Goal: Task Accomplishment & Management: Manage account settings

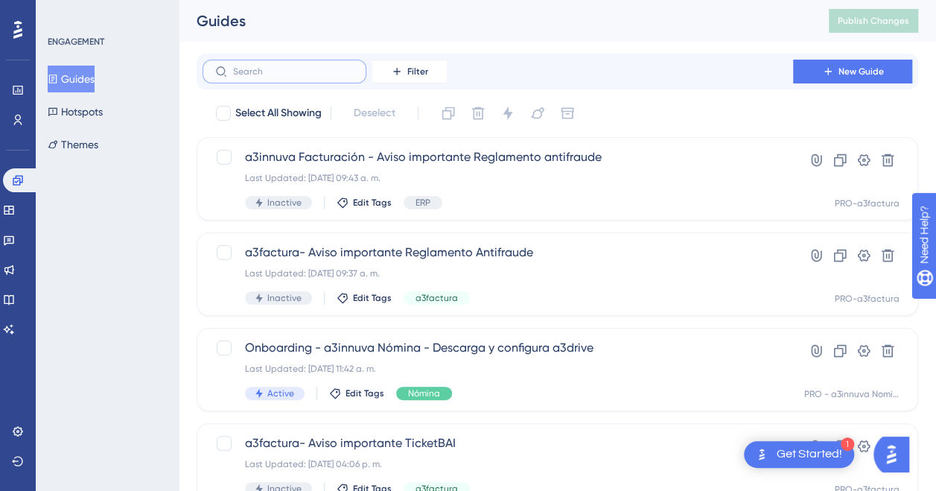
click at [247, 70] on input "text" at bounding box center [293, 71] width 121 height 10
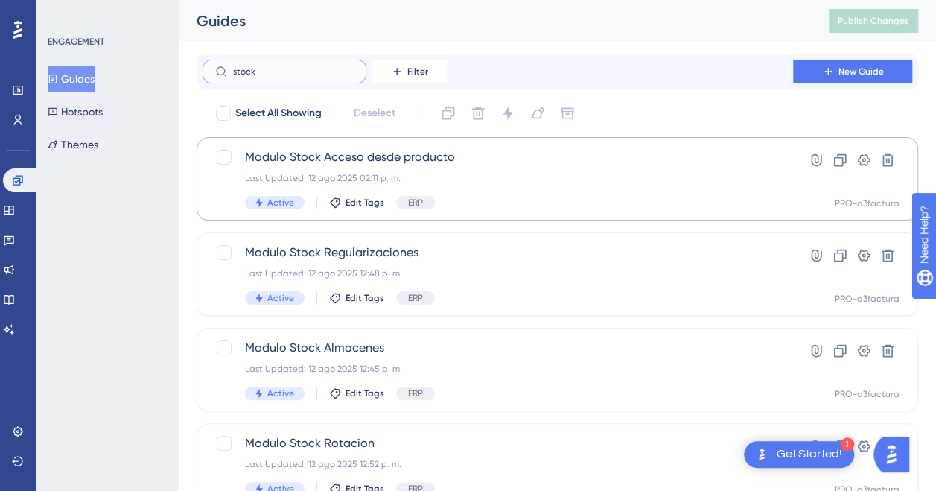
type input "stock"
click at [286, 156] on span "Modulo Stock Acceso desde producto" at bounding box center [497, 157] width 505 height 18
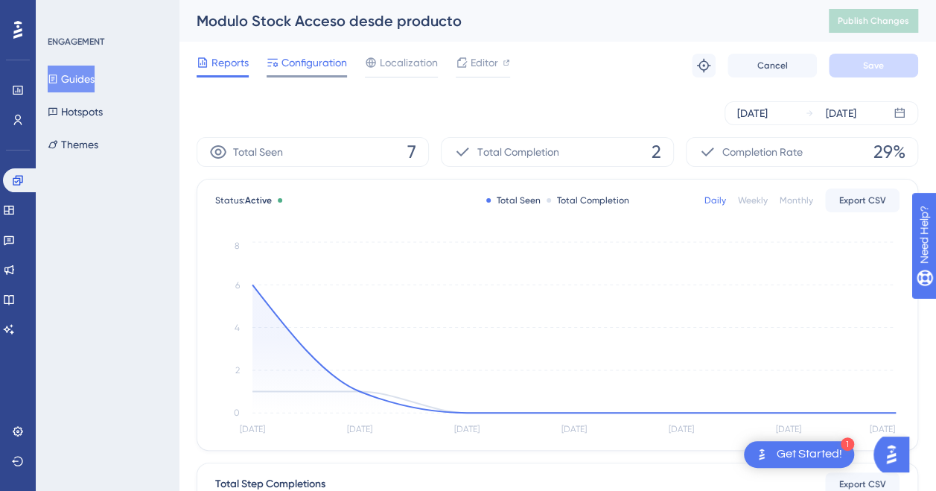
click at [301, 66] on span "Configuration" at bounding box center [314, 63] width 66 height 18
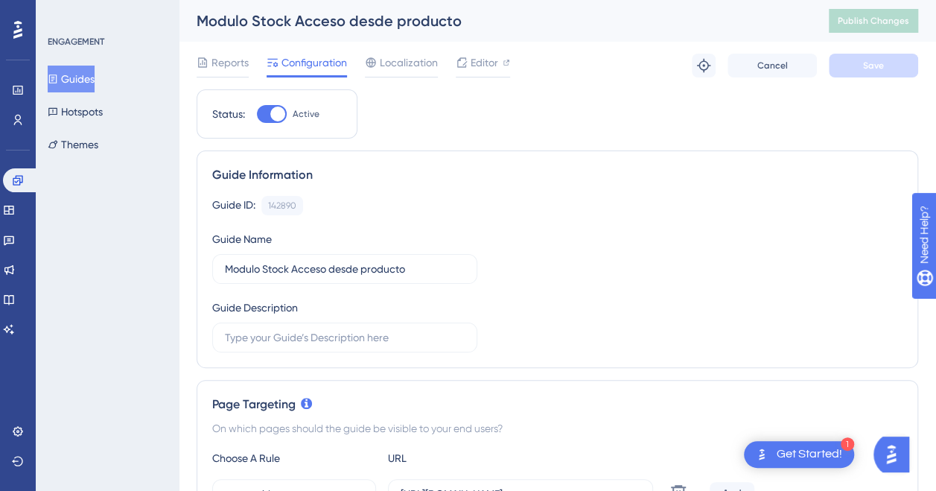
click at [264, 107] on div at bounding box center [272, 114] width 30 height 18
click at [257, 114] on input "Active" at bounding box center [256, 114] width 1 height 1
checkbox input "false"
click at [869, 65] on span "Save" at bounding box center [873, 66] width 21 height 12
click at [86, 79] on button "Guides" at bounding box center [71, 79] width 47 height 27
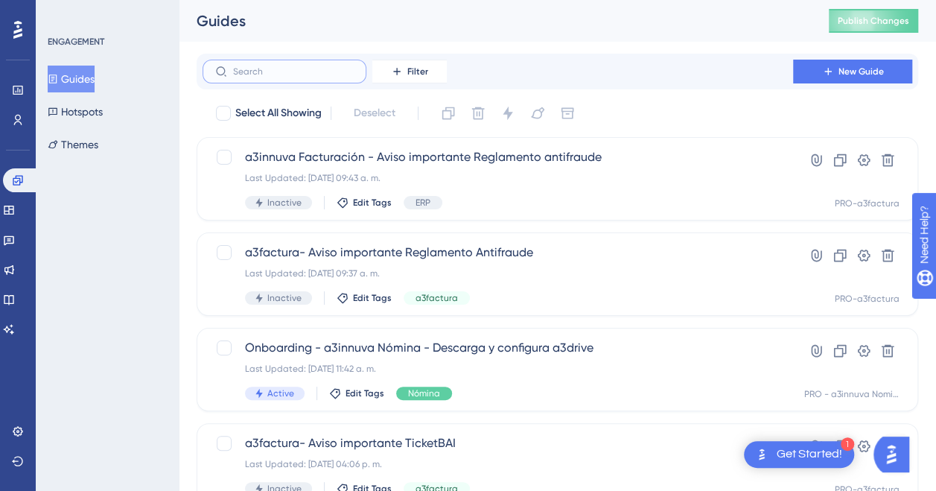
click at [296, 67] on input "text" at bounding box center [293, 71] width 121 height 10
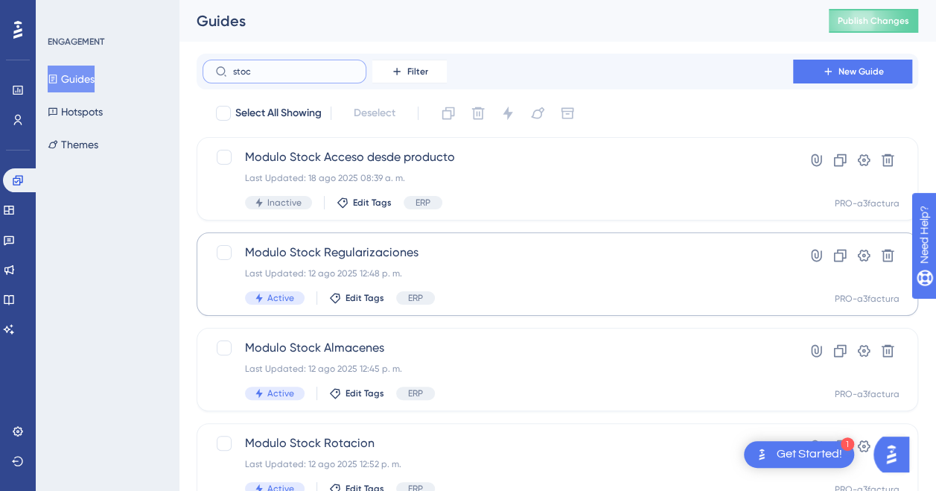
type input "stoc"
click at [341, 246] on span "Modulo Stock Regularizaciones" at bounding box center [497, 252] width 505 height 18
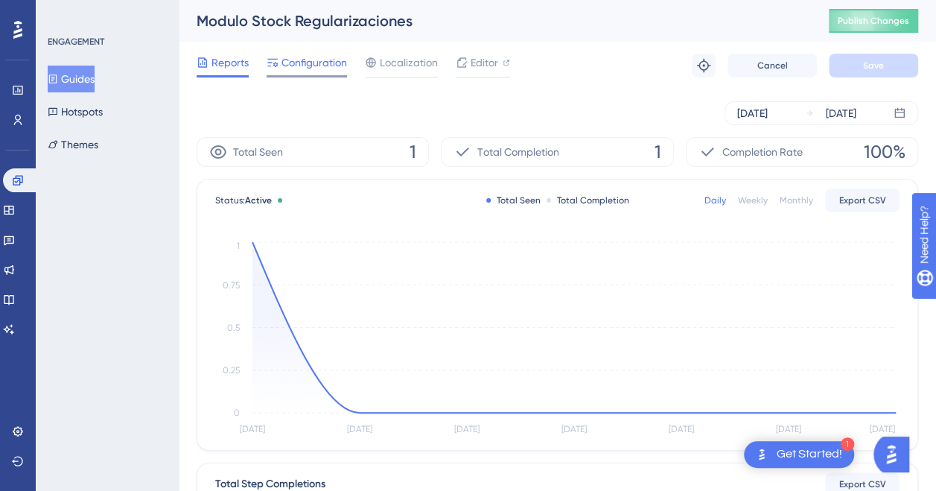
click at [303, 67] on span "Configuration" at bounding box center [314, 63] width 66 height 18
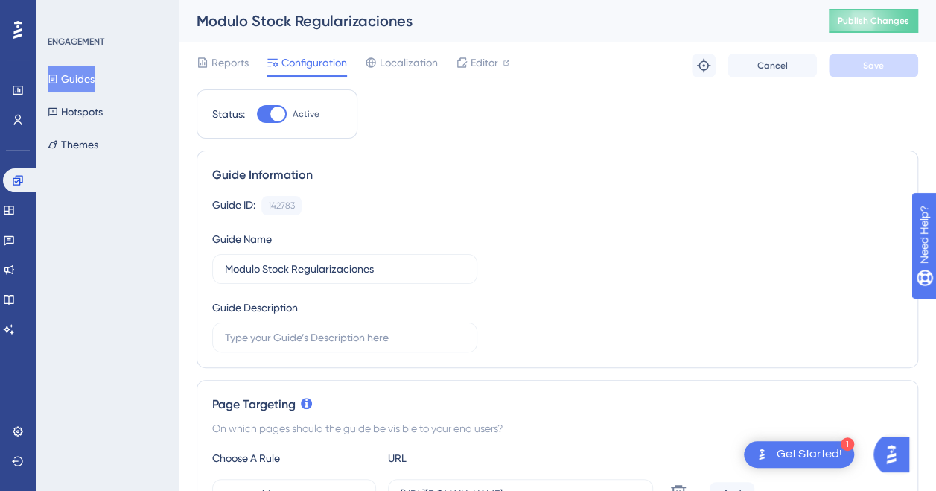
click at [264, 116] on div at bounding box center [272, 114] width 30 height 18
click at [257, 115] on input "Active" at bounding box center [256, 114] width 1 height 1
checkbox input "false"
click at [868, 66] on span "Save" at bounding box center [873, 66] width 21 height 12
click at [95, 77] on button "Guides" at bounding box center [71, 79] width 47 height 27
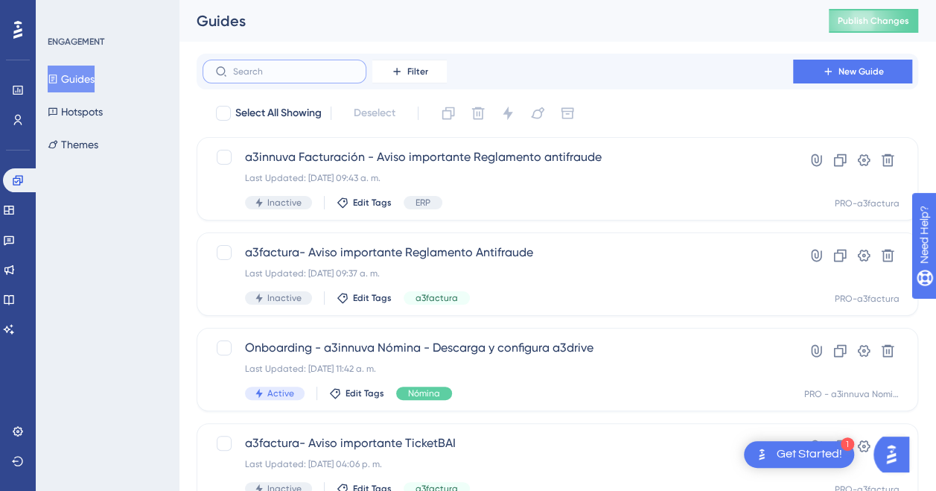
click at [281, 75] on input "text" at bounding box center [293, 71] width 121 height 10
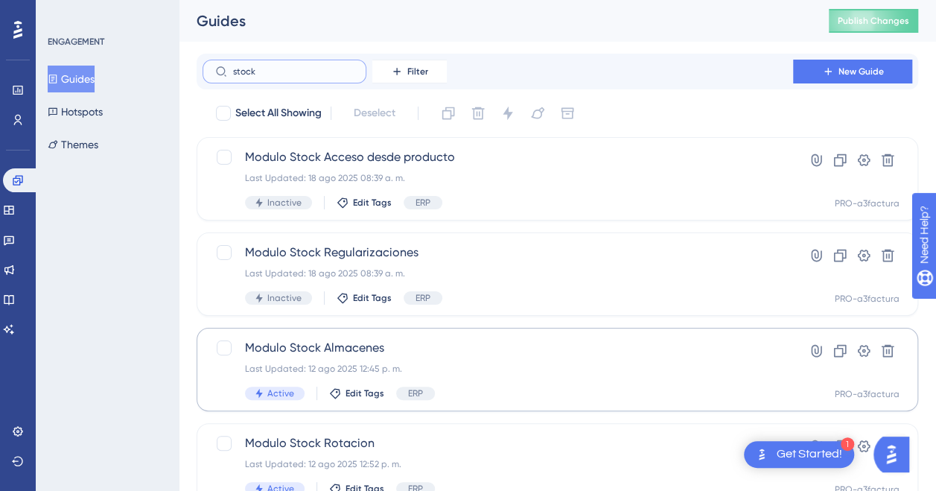
type input "stock"
click at [281, 350] on span "Modulo Stock Almacenes" at bounding box center [497, 348] width 505 height 18
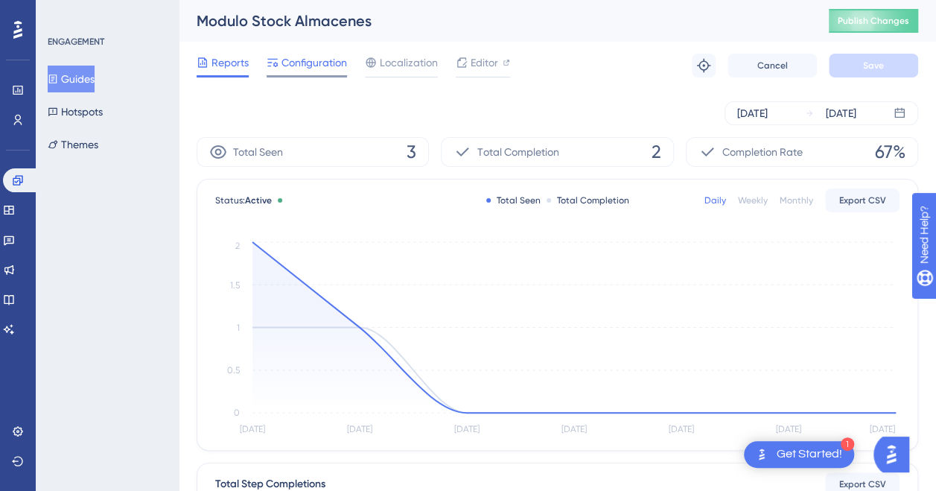
click at [301, 67] on span "Configuration" at bounding box center [314, 63] width 66 height 18
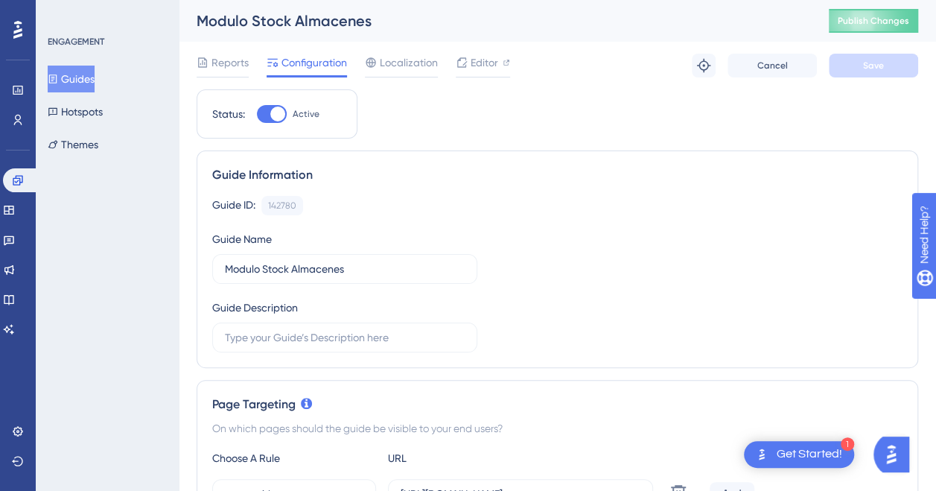
click at [266, 114] on div at bounding box center [272, 114] width 30 height 18
click at [257, 114] on input "Active" at bounding box center [256, 114] width 1 height 1
checkbox input "false"
click at [866, 68] on span "Save" at bounding box center [873, 66] width 21 height 12
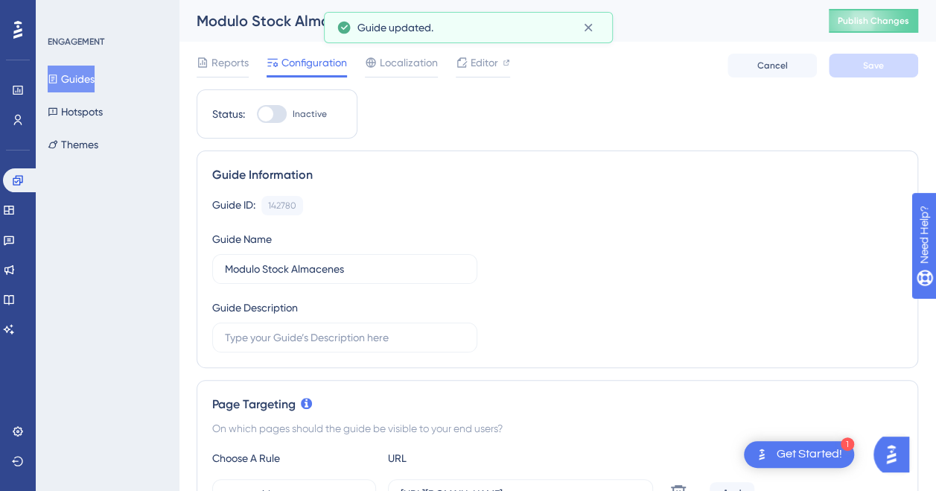
click at [74, 74] on button "Guides" at bounding box center [71, 79] width 47 height 27
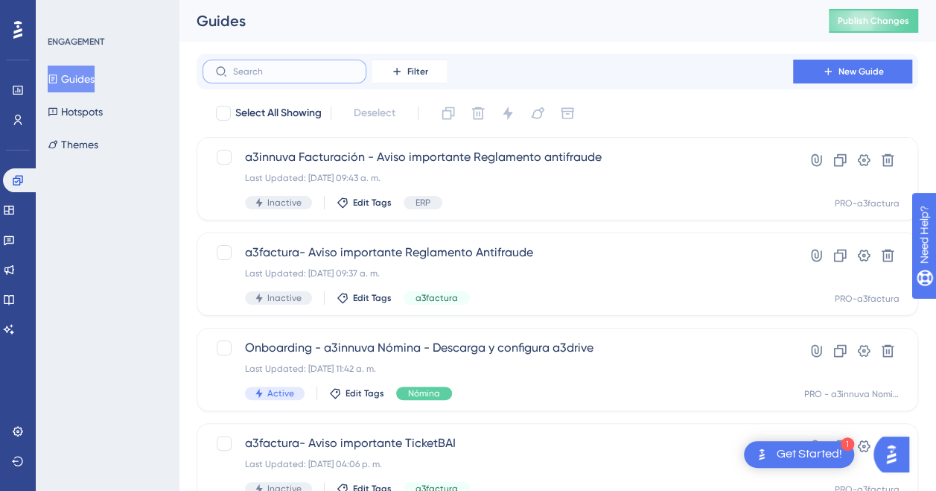
click at [273, 72] on input "text" at bounding box center [293, 71] width 121 height 10
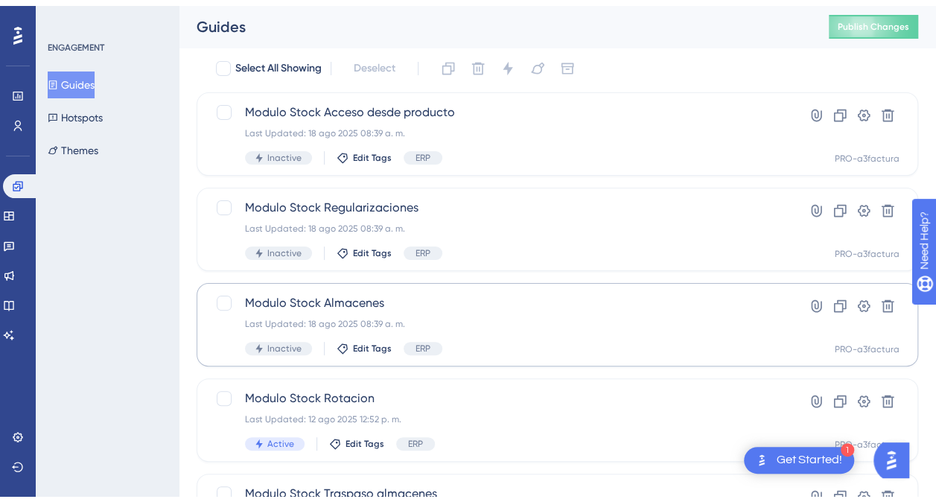
scroll to position [147, 0]
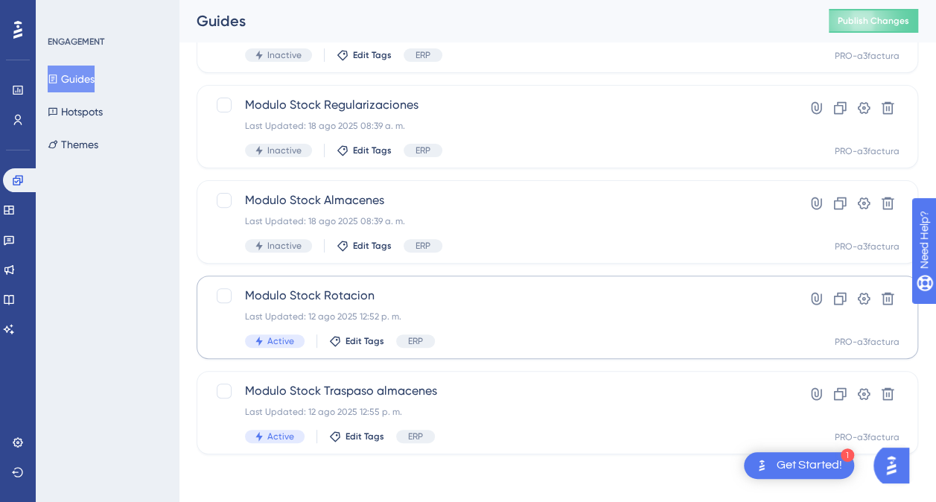
type input "stock"
click at [326, 290] on span "Modulo Stock Rotacion" at bounding box center [497, 296] width 505 height 18
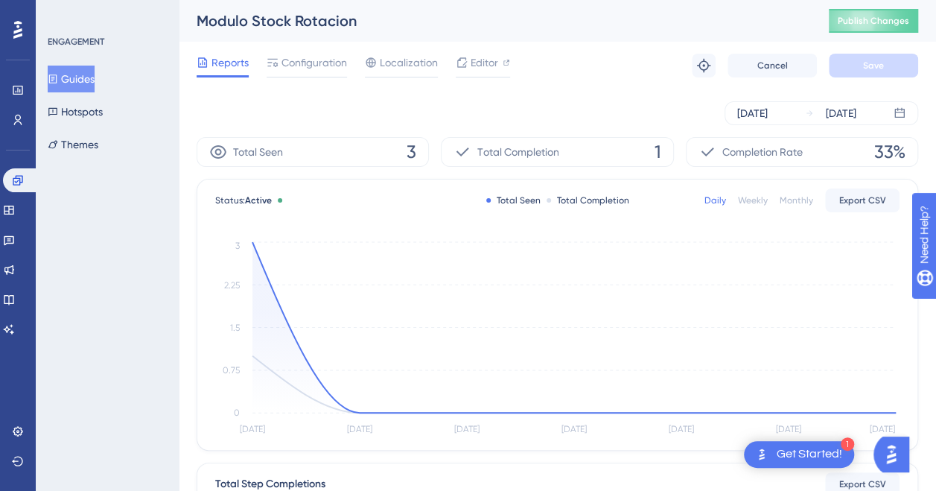
click at [319, 45] on div "Reports Configuration Localization Editor Troubleshoot Cancel Save" at bounding box center [557, 66] width 721 height 48
click at [316, 70] on span "Configuration" at bounding box center [314, 63] width 66 height 18
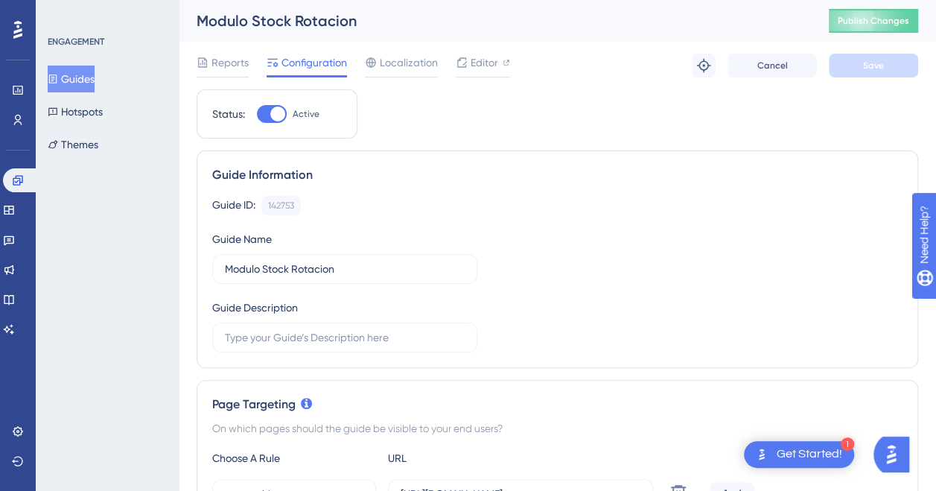
click at [265, 115] on div at bounding box center [272, 114] width 30 height 18
click at [257, 115] on input "Active" at bounding box center [256, 114] width 1 height 1
checkbox input "false"
click at [869, 68] on span "Save" at bounding box center [873, 66] width 21 height 12
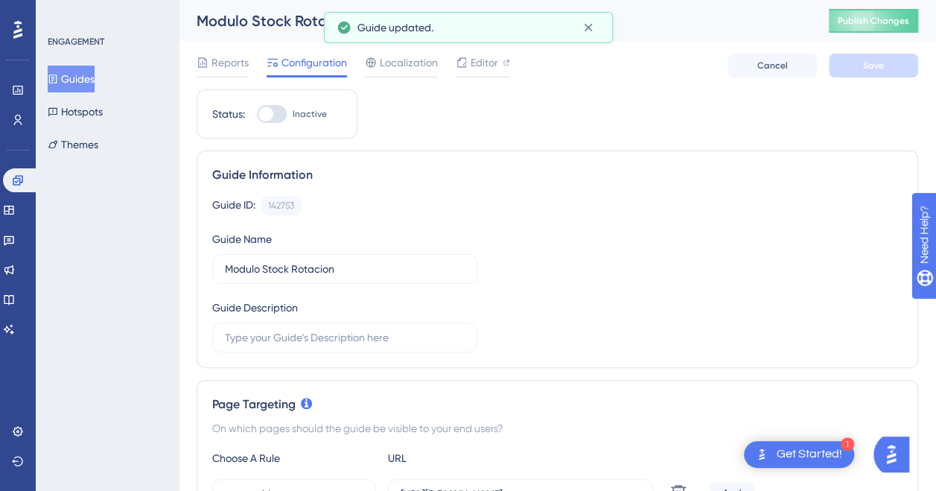
click at [85, 79] on button "Guides" at bounding box center [71, 79] width 47 height 27
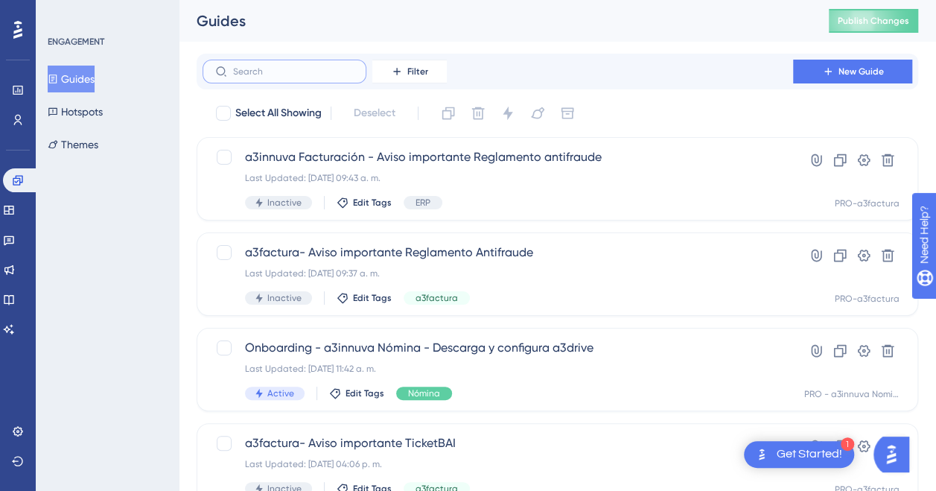
click at [307, 74] on input "text" at bounding box center [293, 71] width 121 height 10
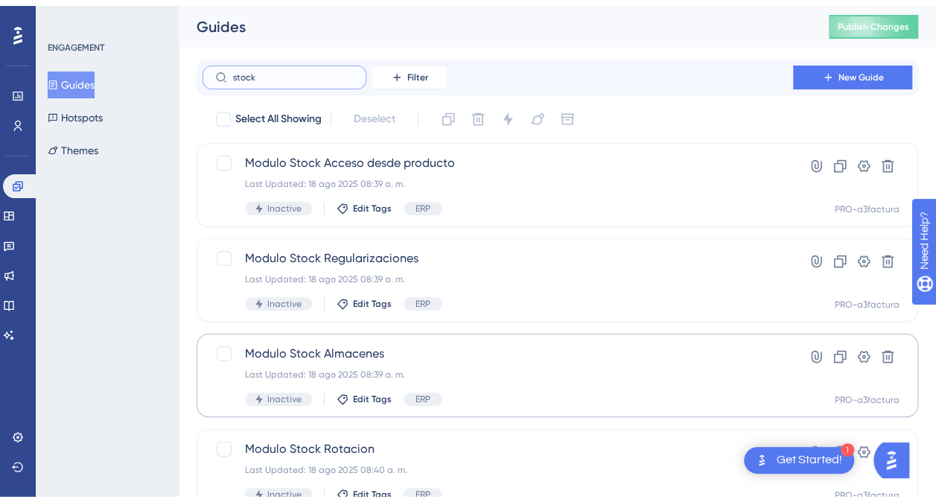
scroll to position [147, 0]
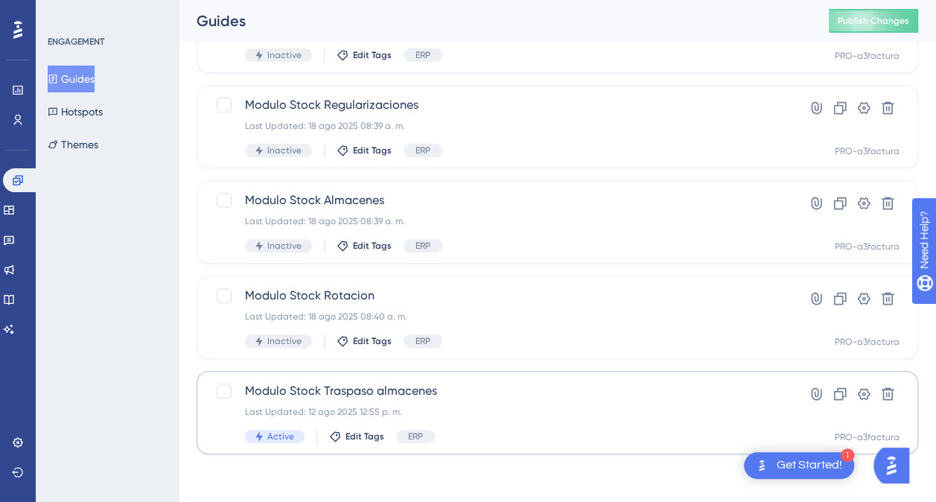
type input "stock"
click at [342, 394] on span "Modulo Stock Traspaso almacenes" at bounding box center [497, 391] width 505 height 18
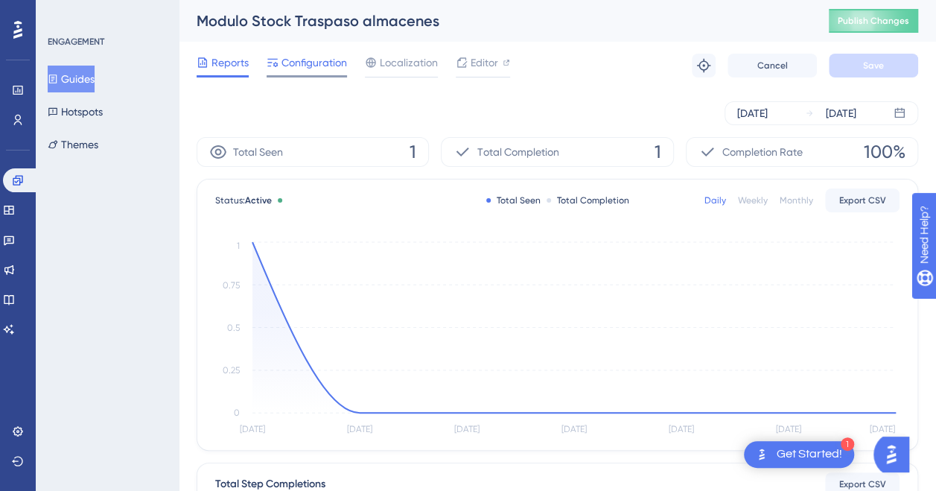
click at [310, 64] on span "Configuration" at bounding box center [314, 63] width 66 height 18
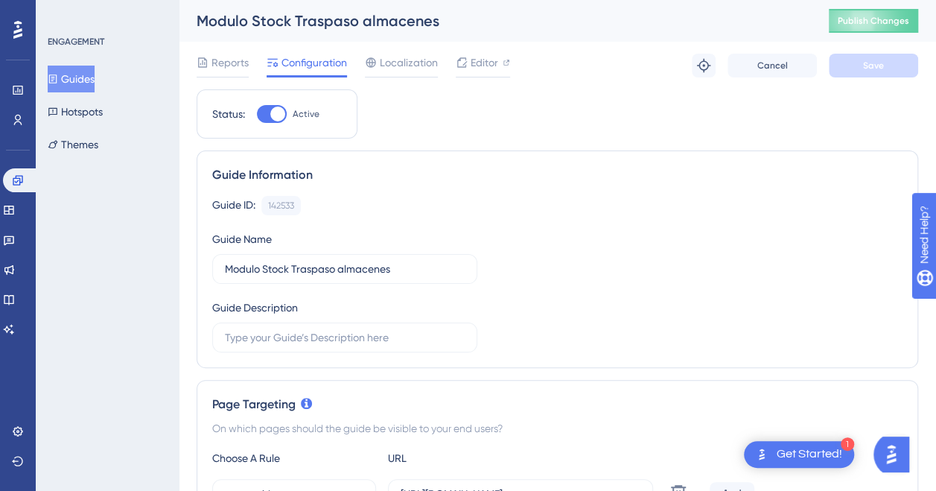
click at [268, 116] on div at bounding box center [272, 114] width 30 height 18
click at [257, 115] on input "Active" at bounding box center [256, 114] width 1 height 1
checkbox input "false"
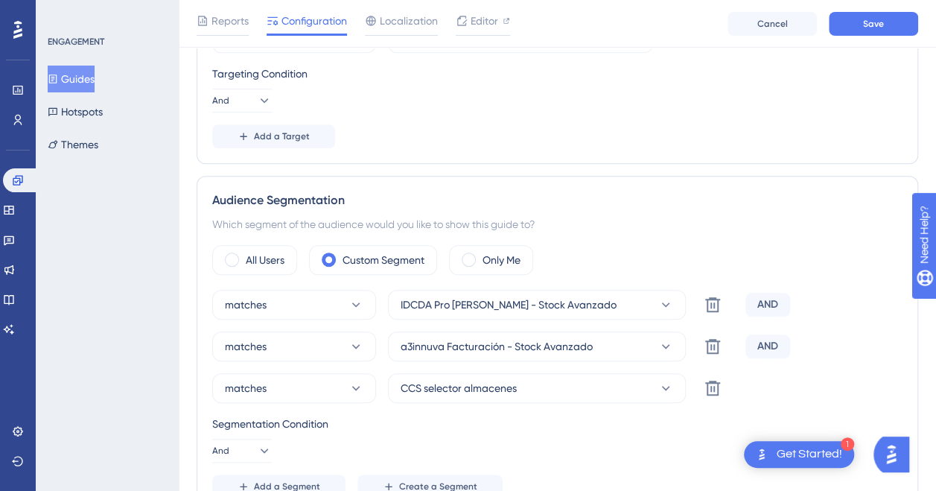
scroll to position [521, 0]
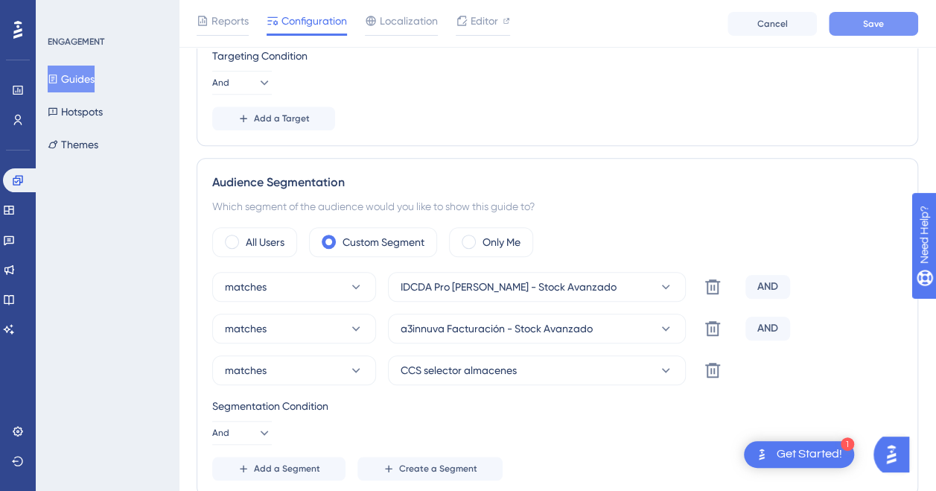
click at [866, 25] on span "Save" at bounding box center [873, 24] width 21 height 12
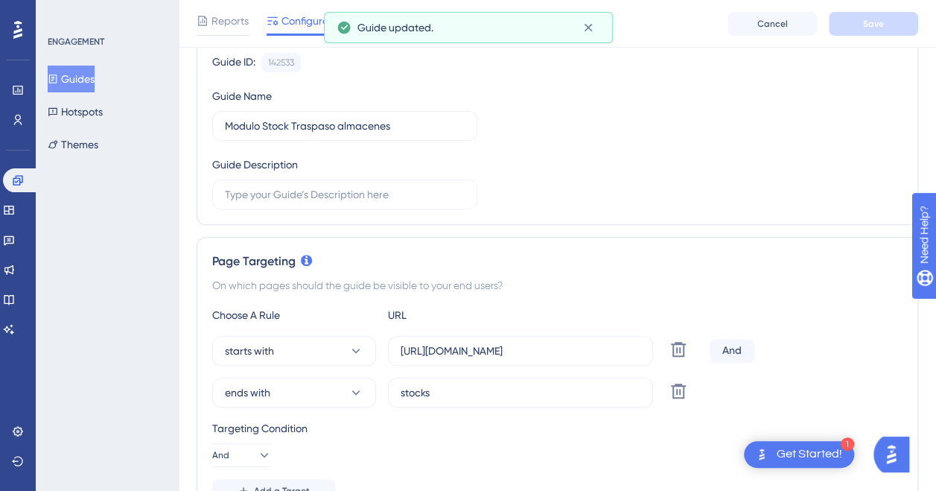
scroll to position [0, 0]
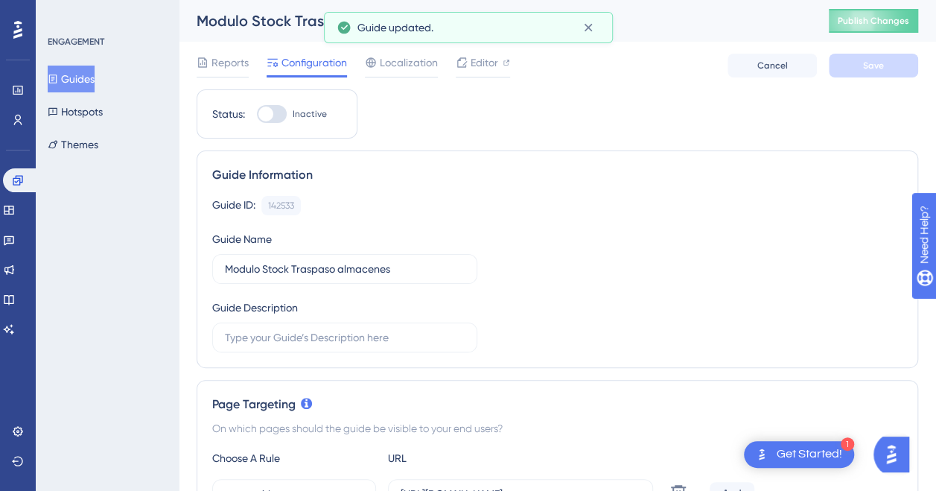
click at [74, 77] on button "Guides" at bounding box center [71, 79] width 47 height 27
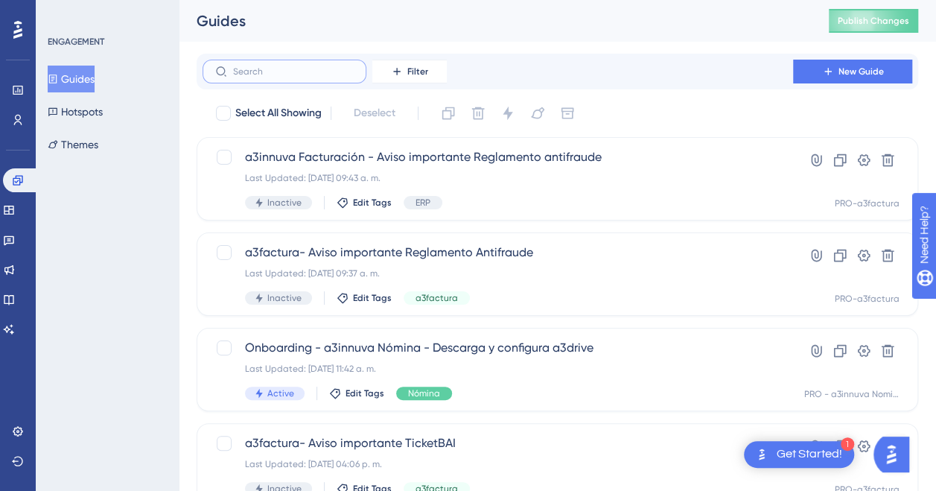
click at [276, 70] on input "text" at bounding box center [293, 71] width 121 height 10
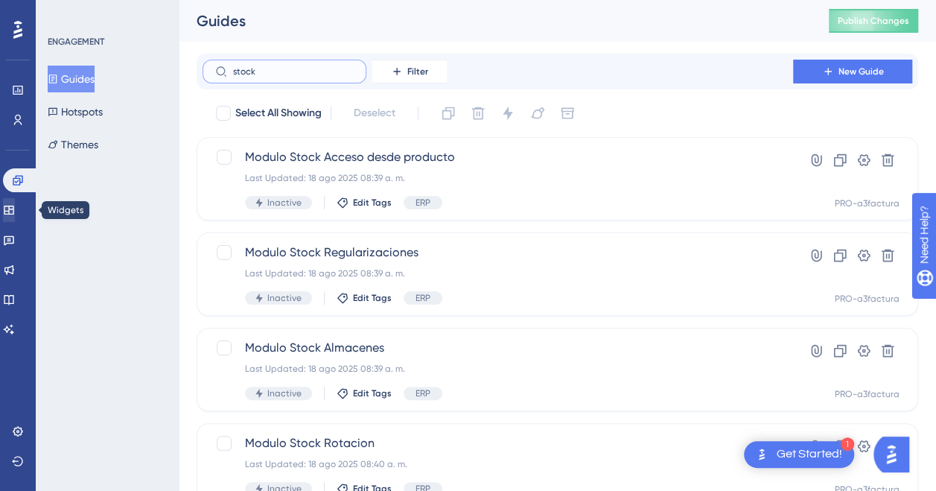
type input "stock"
click at [15, 211] on icon at bounding box center [9, 210] width 12 height 12
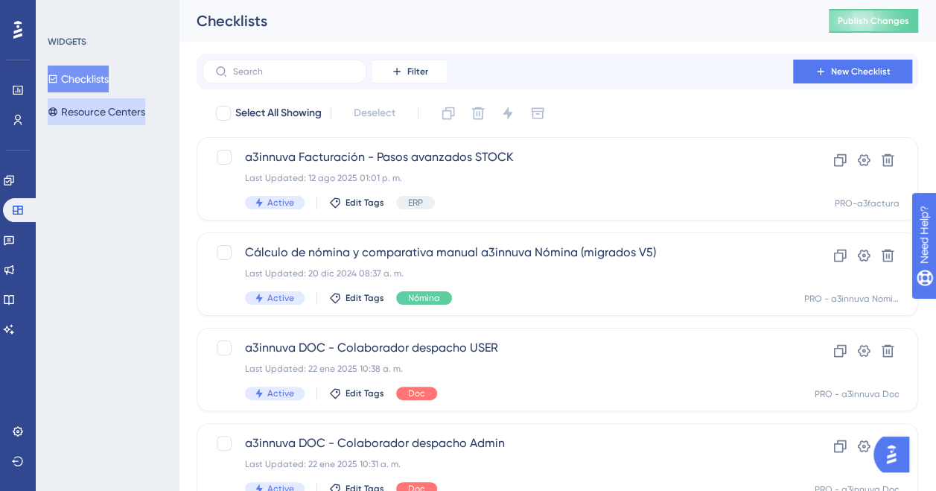
click at [123, 108] on button "Resource Centers" at bounding box center [97, 111] width 98 height 27
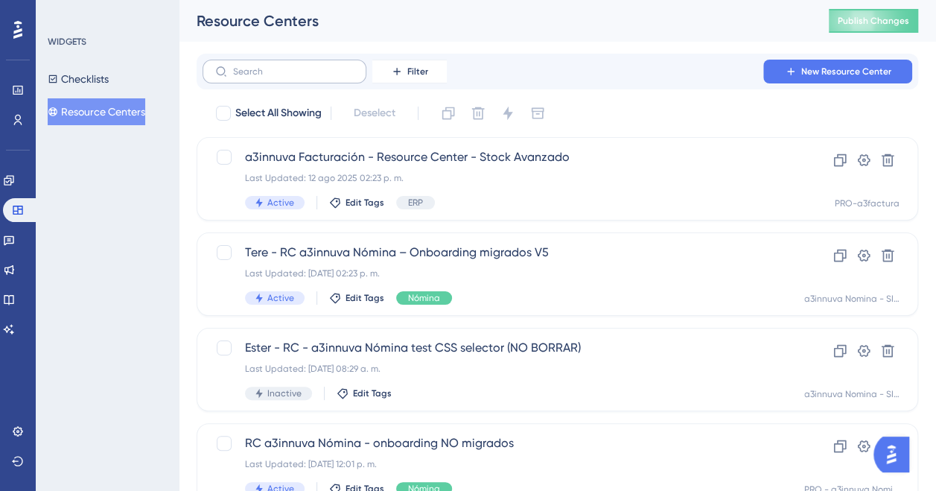
click at [303, 67] on label at bounding box center [284, 72] width 164 height 24
click at [313, 73] on input "text" at bounding box center [293, 71] width 121 height 10
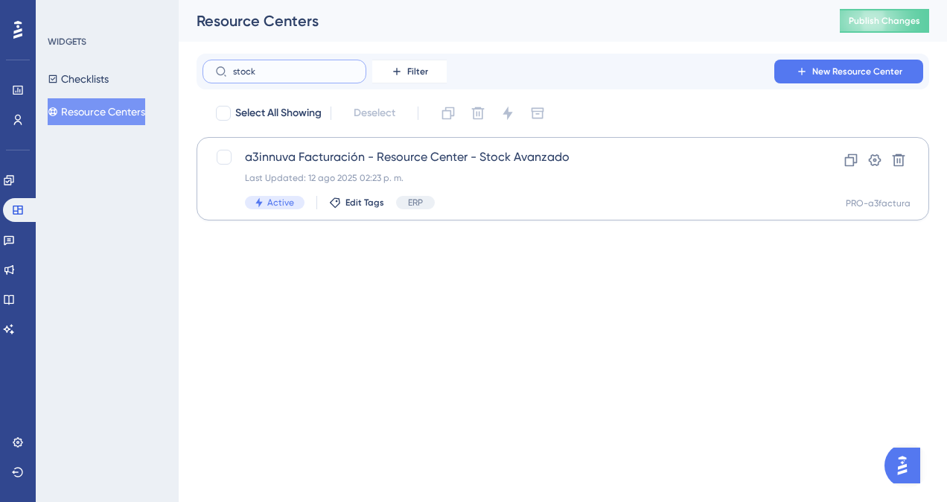
type input "stock"
click at [321, 158] on span "a3innuva Facturación - Resource Center - Stock Avanzado" at bounding box center [503, 157] width 517 height 18
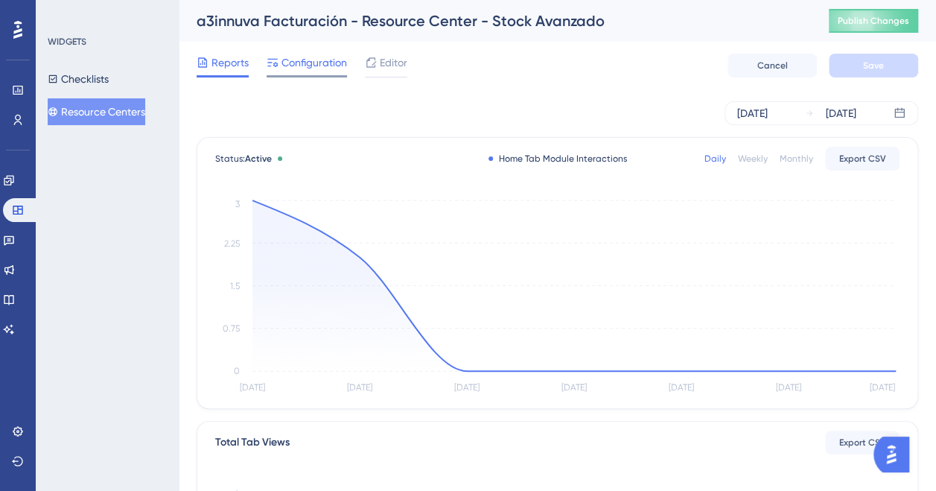
click at [316, 65] on span "Configuration" at bounding box center [314, 63] width 66 height 18
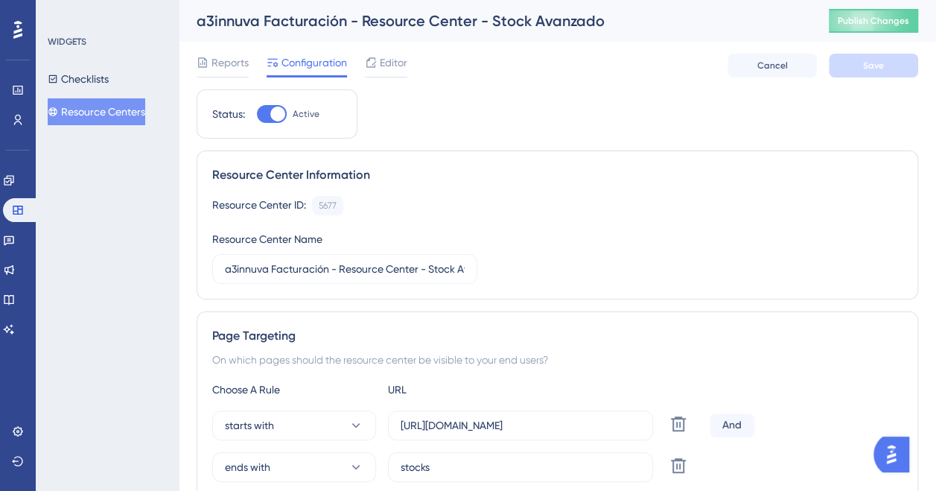
click at [268, 112] on div at bounding box center [272, 114] width 30 height 18
click at [257, 114] on input "Active" at bounding box center [256, 114] width 1 height 1
checkbox input "false"
click at [879, 66] on span "Save" at bounding box center [873, 66] width 21 height 12
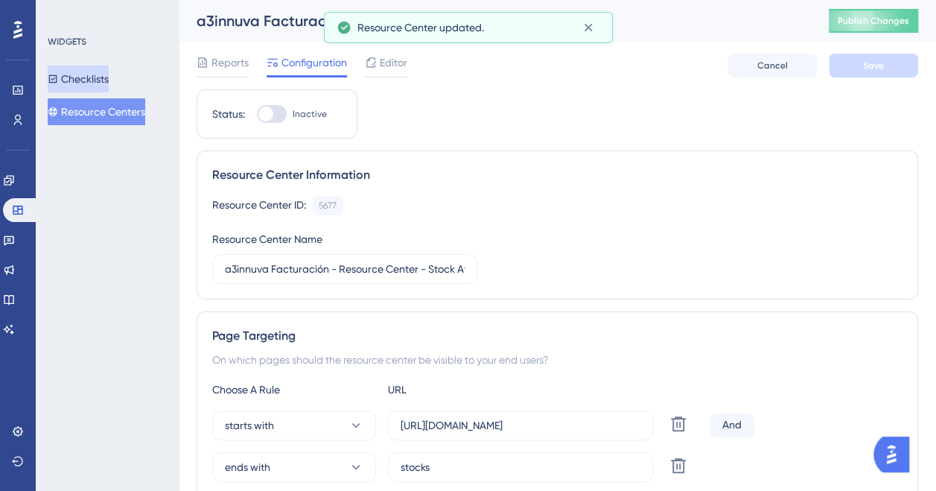
click at [88, 73] on button "Checklists" at bounding box center [78, 79] width 61 height 27
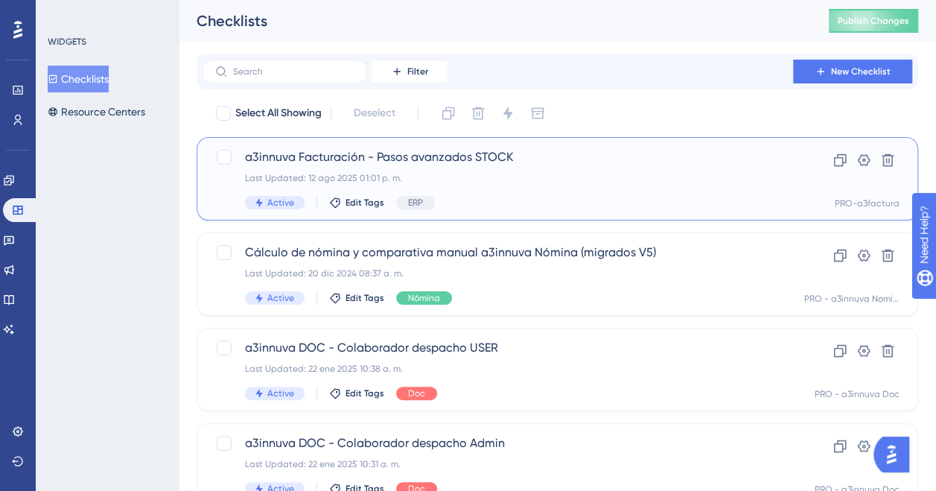
click at [462, 150] on span "a3innuva Facturación - Pasos avanzados STOCK" at bounding box center [497, 157] width 505 height 18
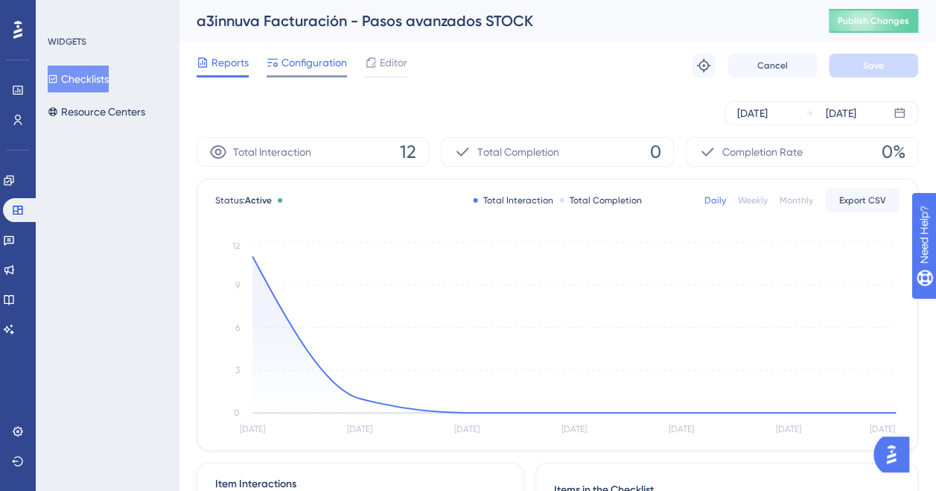
click at [308, 61] on span "Configuration" at bounding box center [314, 63] width 66 height 18
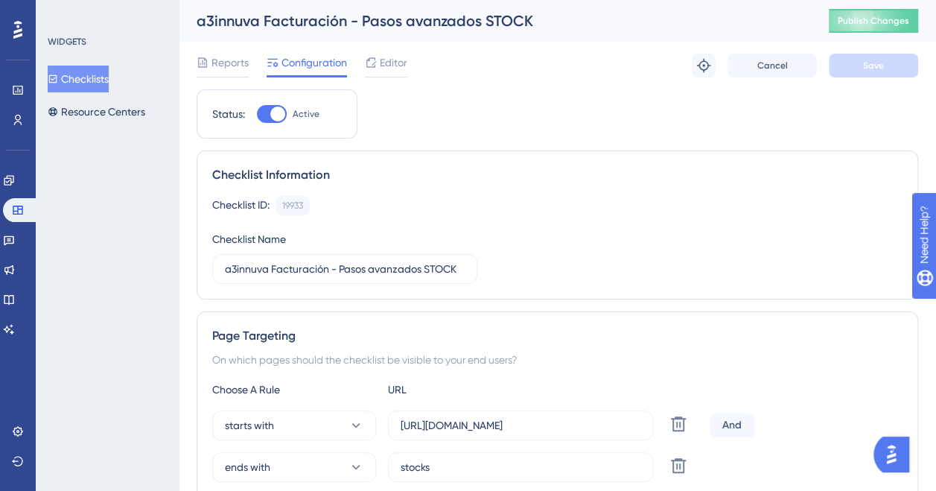
click at [263, 113] on div at bounding box center [272, 114] width 30 height 18
click at [257, 114] on input "Active" at bounding box center [256, 114] width 1 height 1
checkbox input "false"
click at [876, 60] on span "Save" at bounding box center [873, 66] width 21 height 12
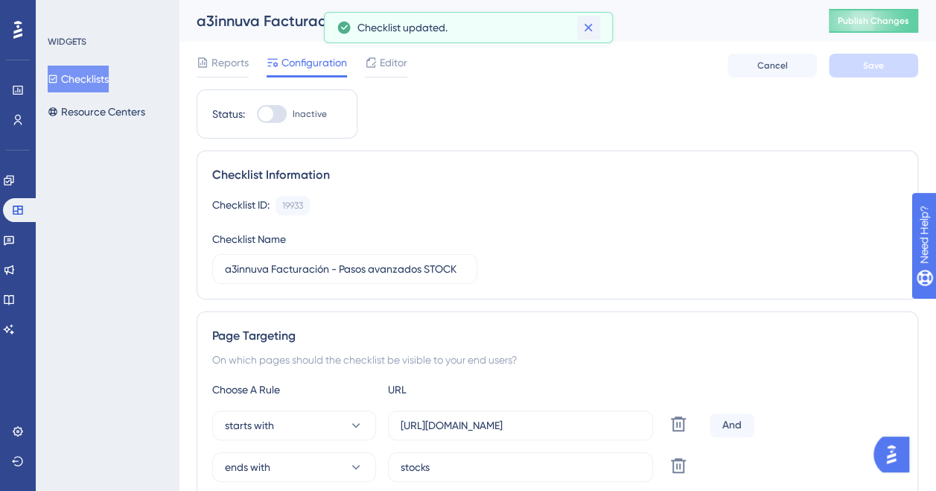
click at [586, 31] on icon at bounding box center [588, 27] width 15 height 15
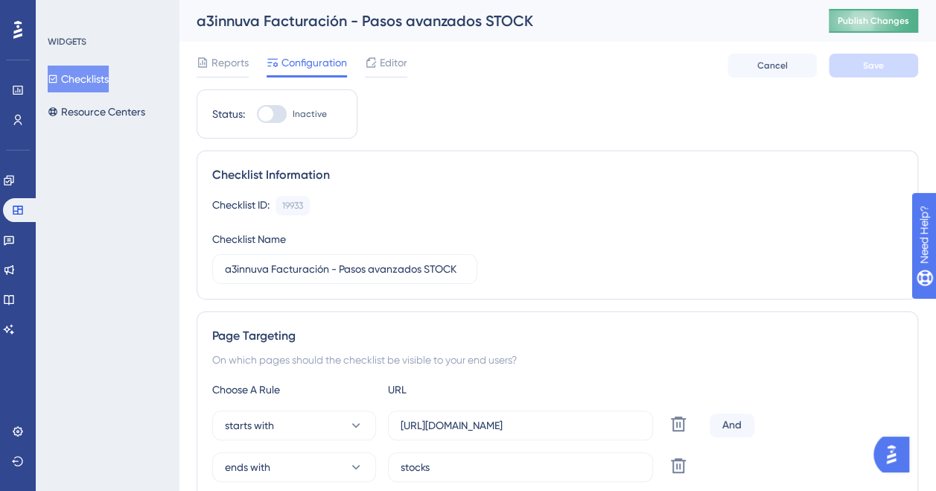
click at [873, 22] on span "Publish Changes" at bounding box center [872, 21] width 71 height 12
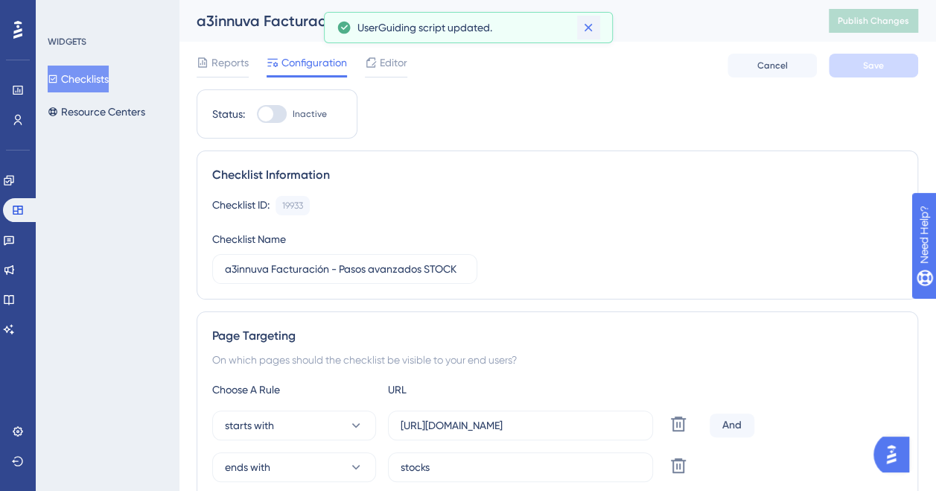
click at [589, 28] on icon at bounding box center [588, 28] width 8 height 8
